Goal: Task Accomplishment & Management: Use online tool/utility

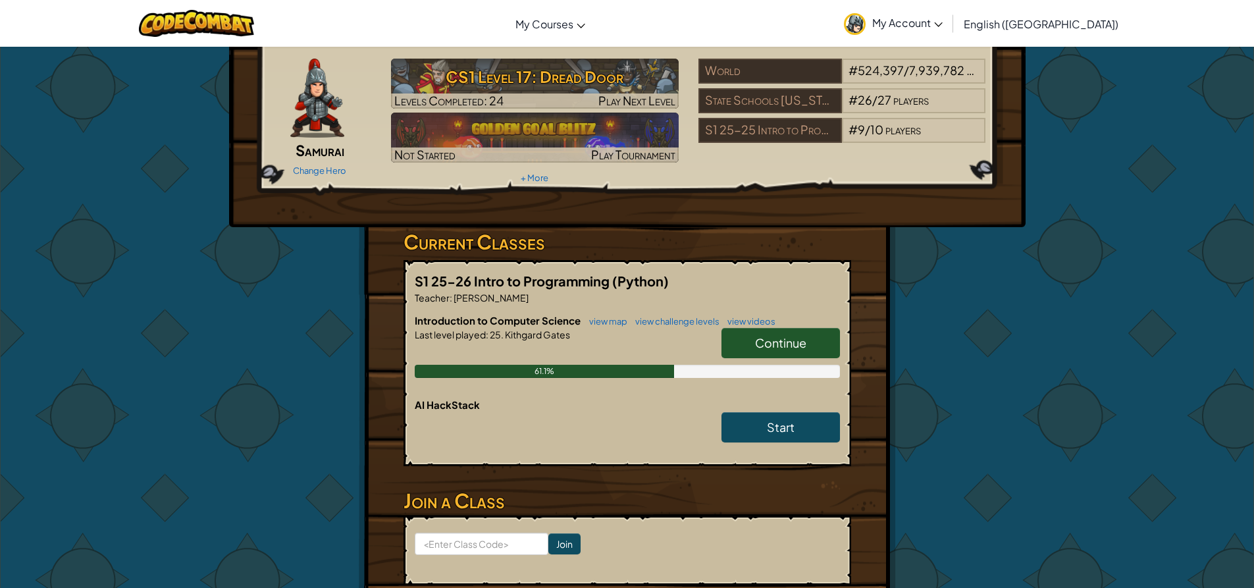
scroll to position [66, 0]
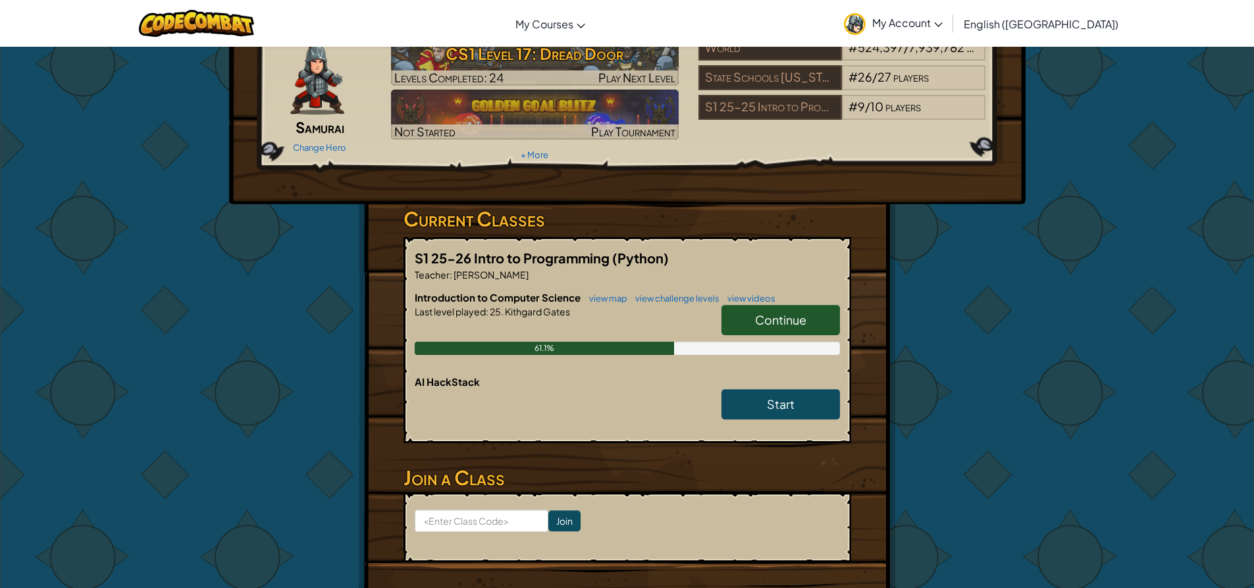
click at [767, 324] on span "Continue" at bounding box center [780, 319] width 51 height 15
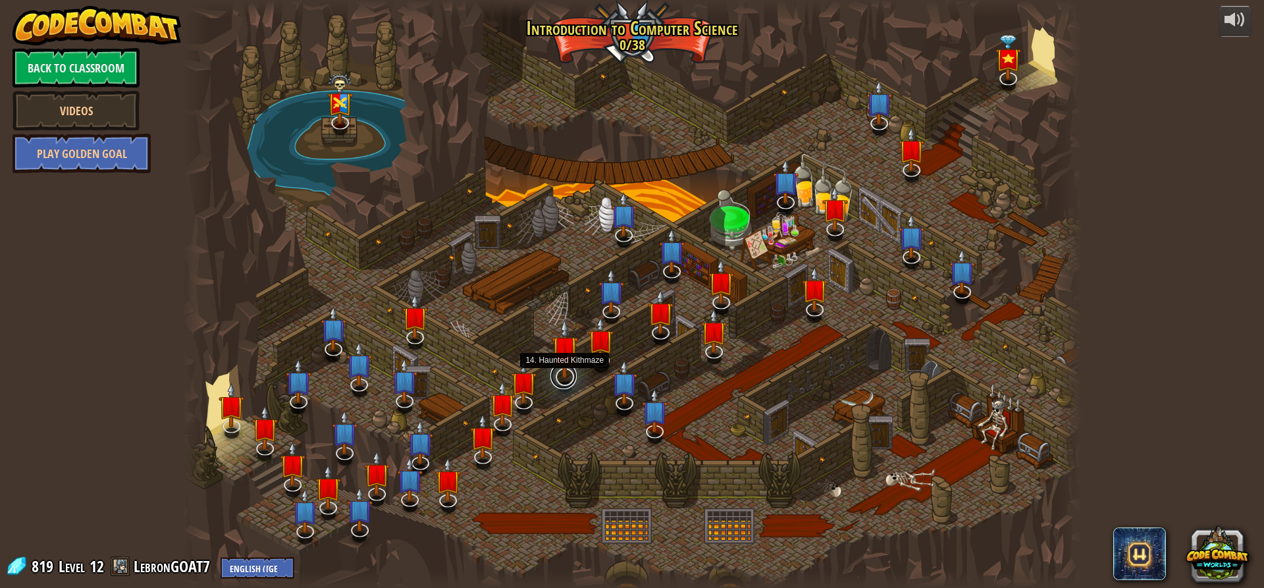
click at [568, 381] on link at bounding box center [563, 376] width 26 height 26
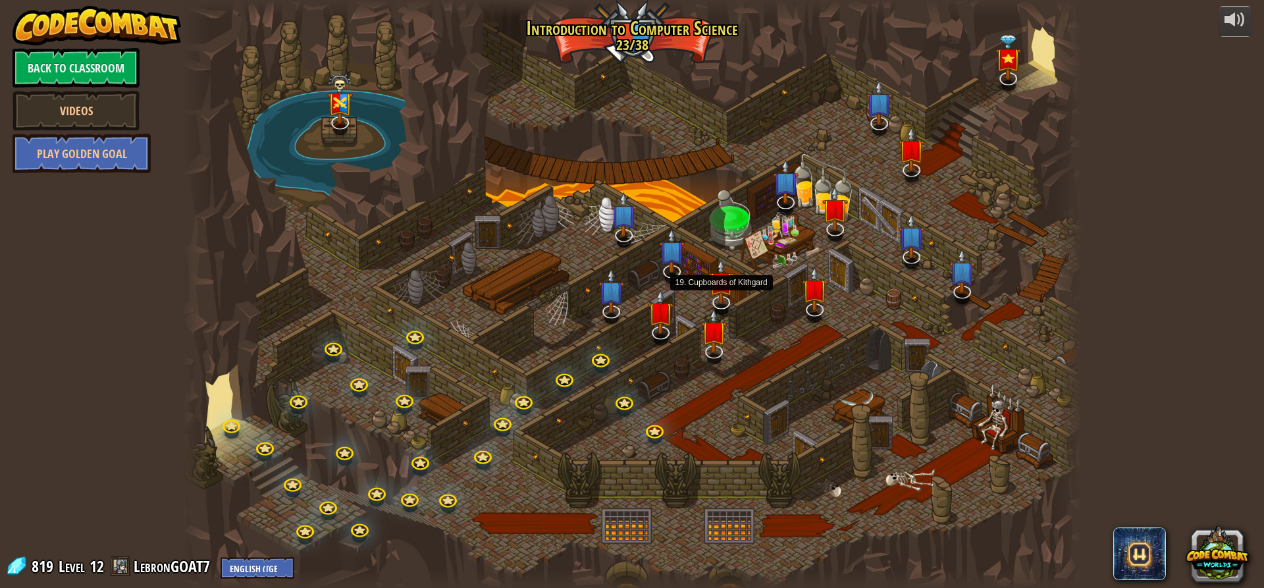
click at [731, 297] on img at bounding box center [721, 281] width 26 height 45
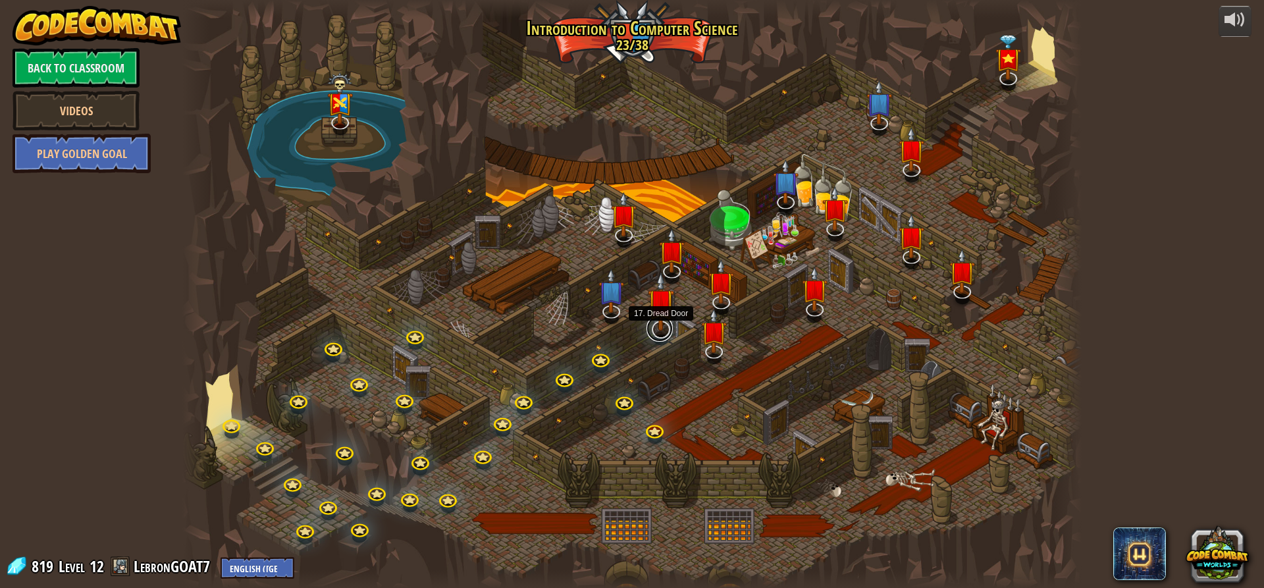
click at [652, 338] on div "25. Kithgard Gates Escape the Kithgard dungeons, and don't let the guardians ge…" at bounding box center [631, 294] width 899 height 588
click at [654, 326] on img at bounding box center [661, 302] width 26 height 60
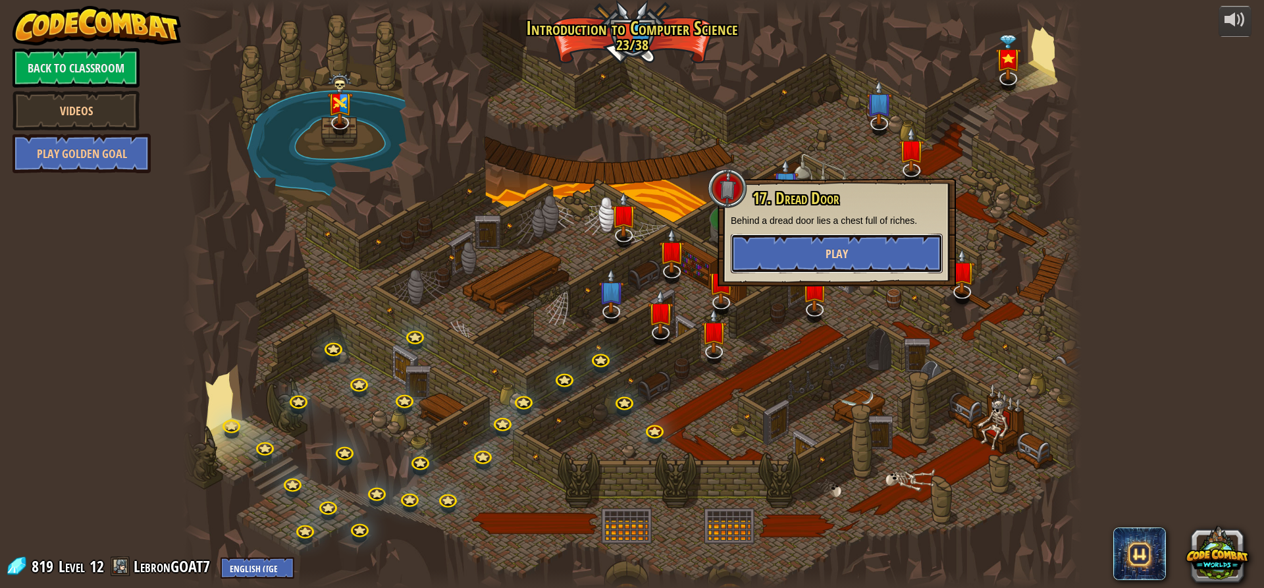
click at [807, 250] on button "Play" at bounding box center [837, 253] width 212 height 39
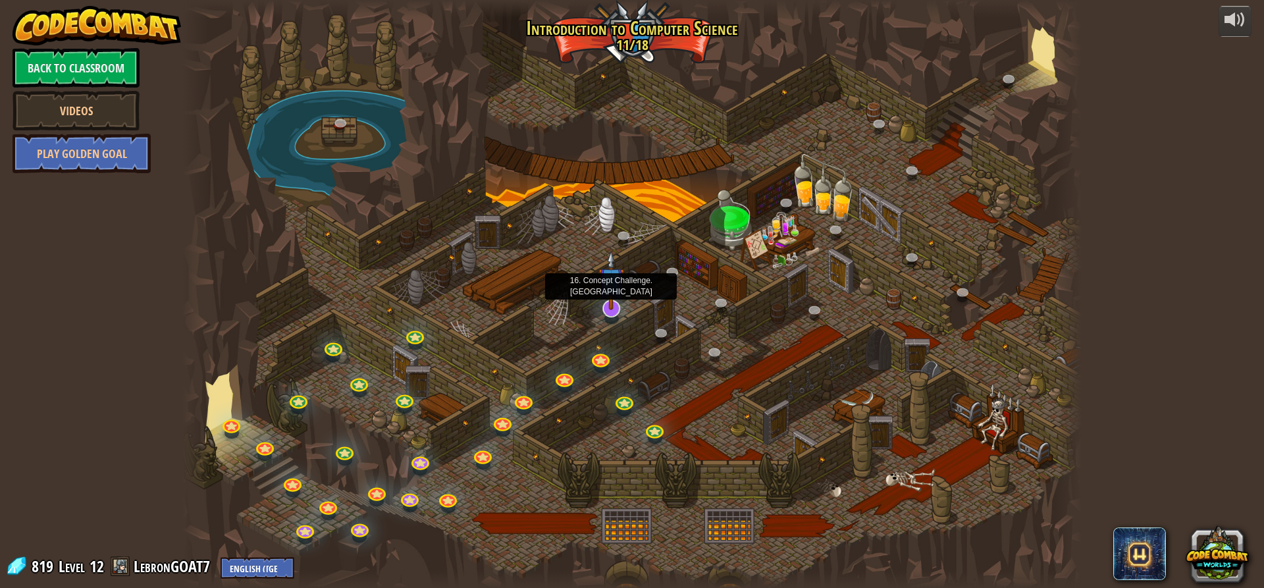
click at [612, 305] on img at bounding box center [611, 280] width 26 height 60
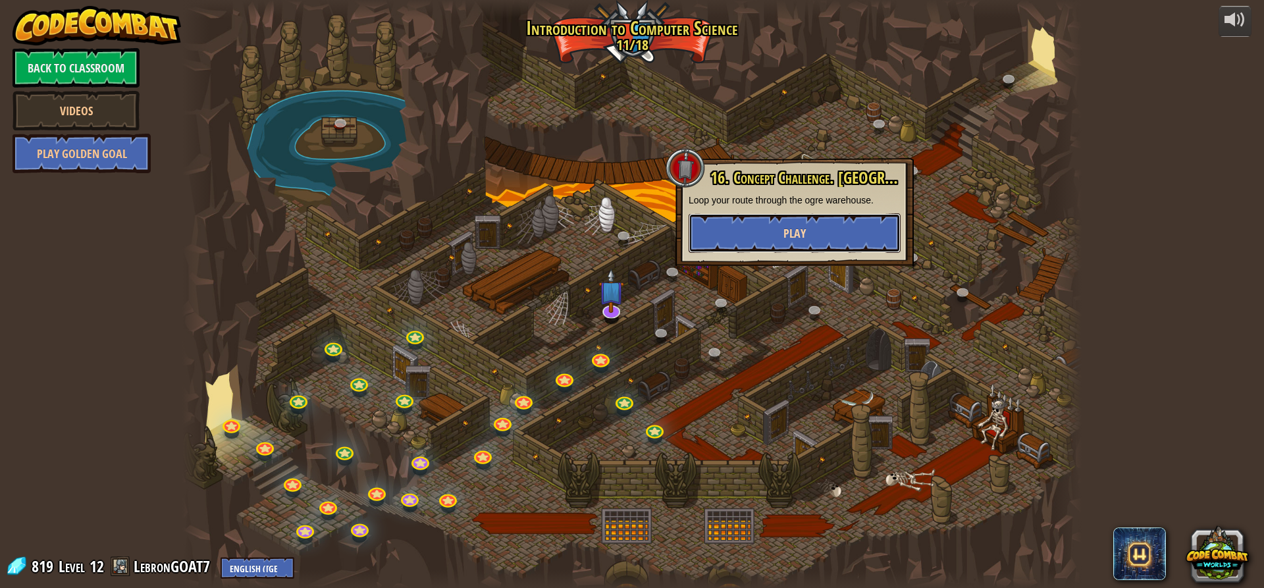
click at [736, 249] on button "Play" at bounding box center [794, 232] width 212 height 39
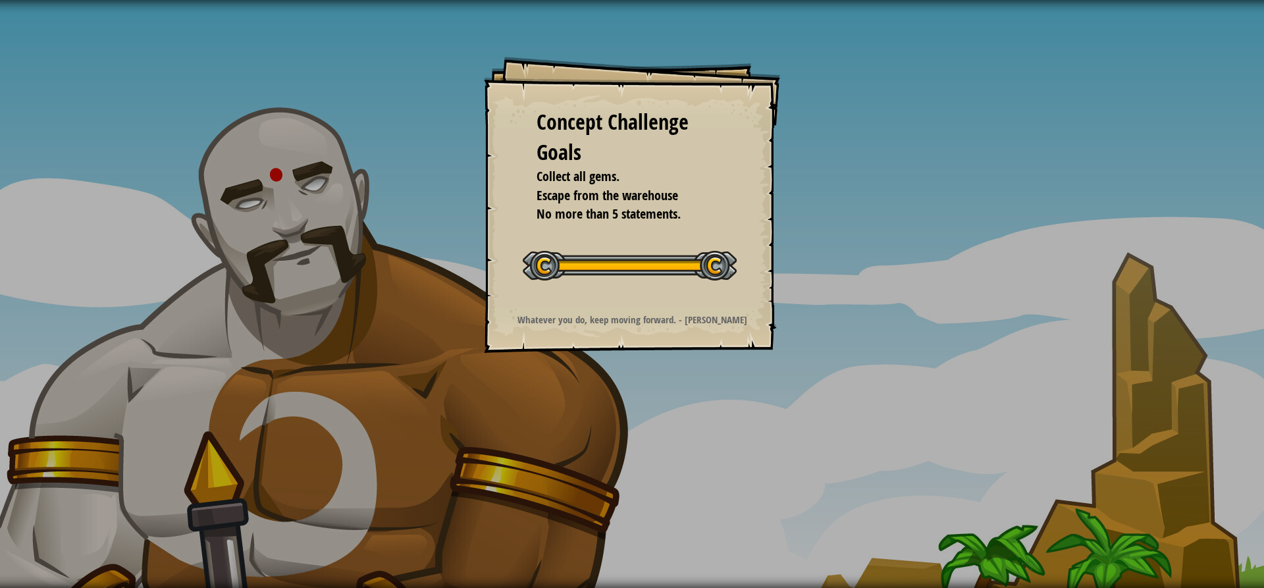
drag, startPoint x: 486, startPoint y: 61, endPoint x: 1263, endPoint y: 267, distance: 803.3
click at [510, 61] on div "Concept Challenge Goals Collect all gems. Escape from the warehouse No more tha…" at bounding box center [632, 205] width 296 height 296
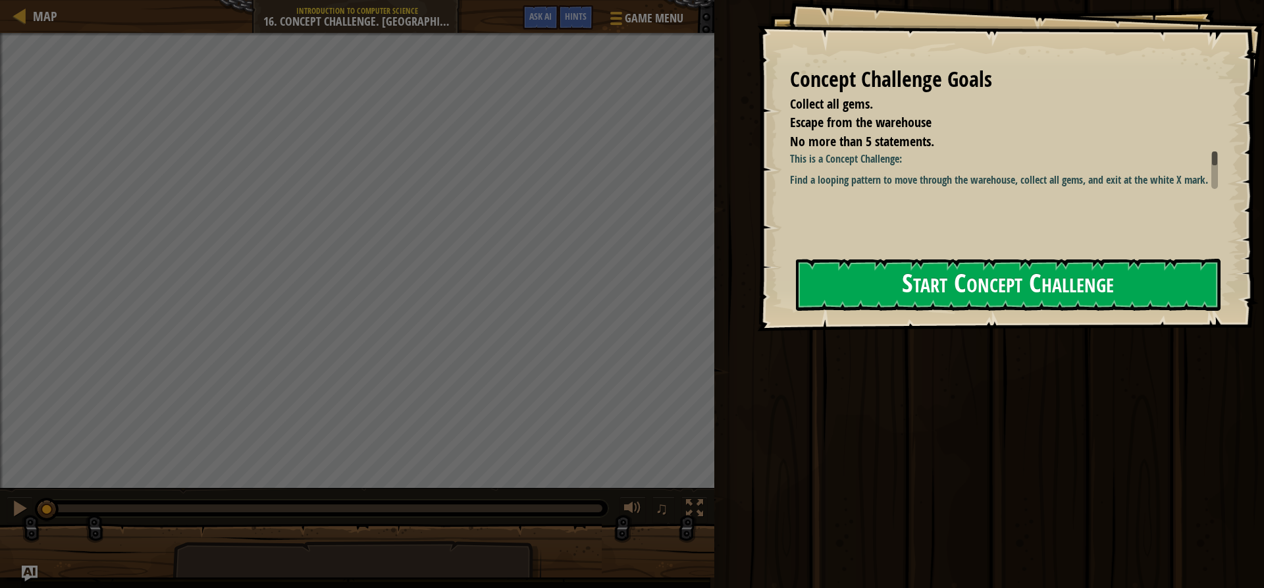
click at [956, 277] on button "Start Concept Challenge" at bounding box center [1008, 285] width 425 height 52
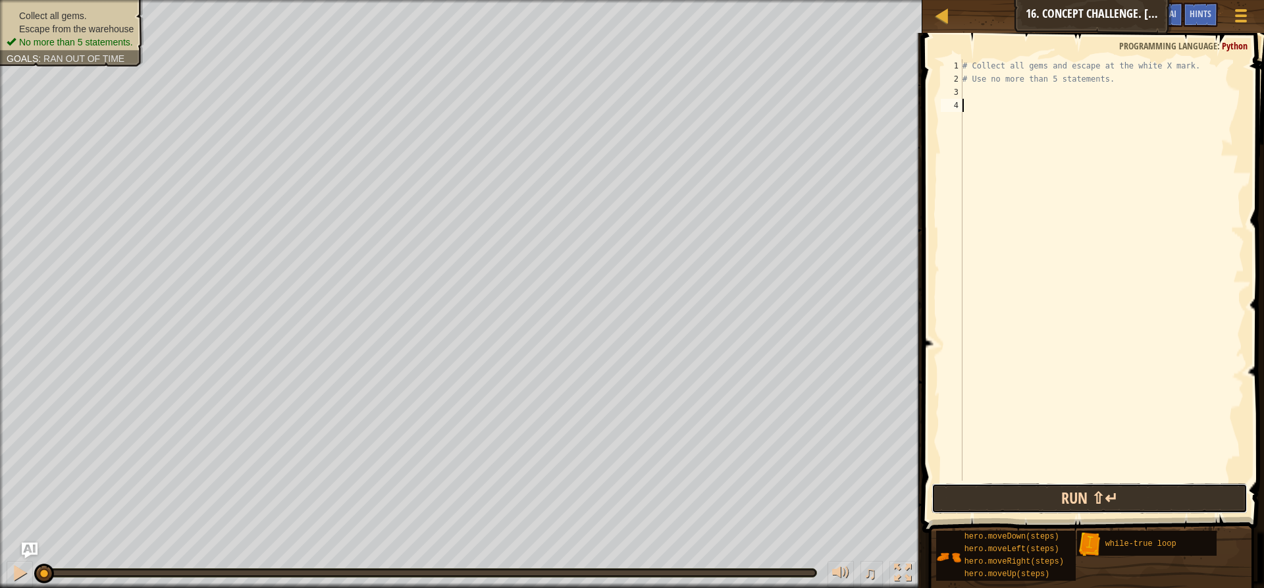
click at [1125, 502] on button "Run ⇧↵" at bounding box center [1089, 498] width 316 height 30
